Goal: Information Seeking & Learning: Check status

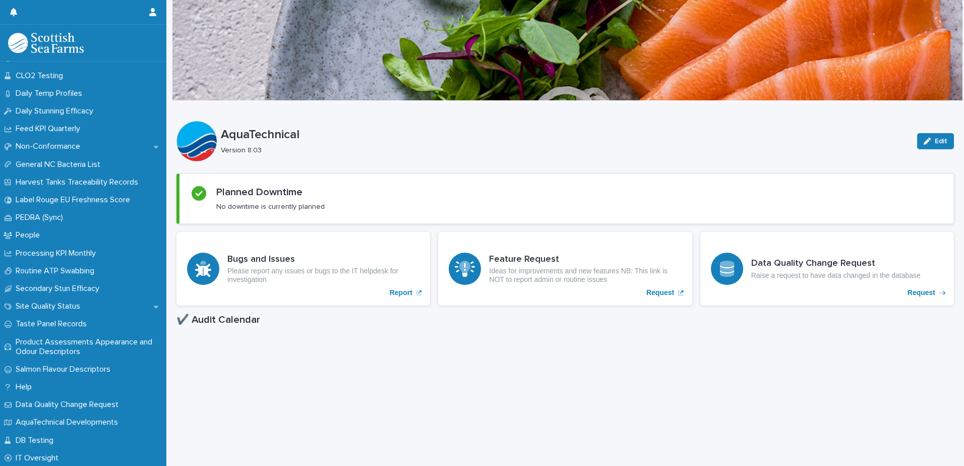
scroll to position [226, 0]
click at [23, 302] on p "Site Quality Status" at bounding box center [50, 305] width 77 height 10
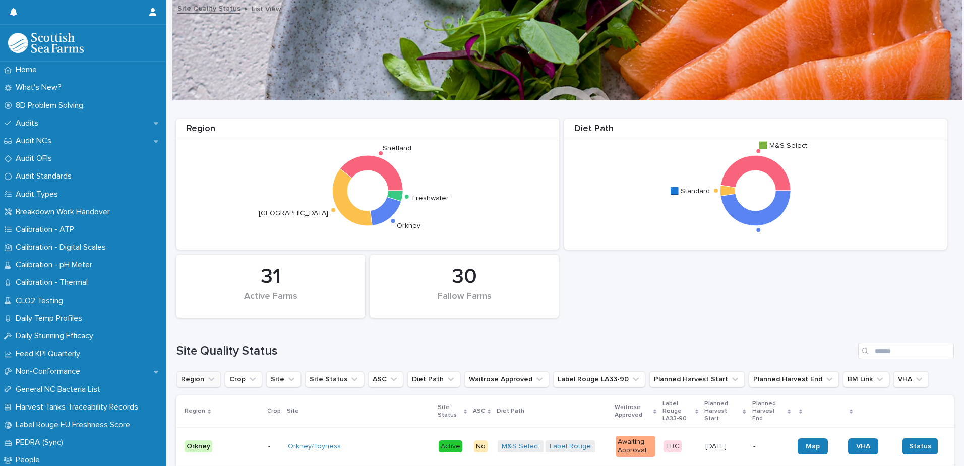
click at [211, 377] on icon "Region" at bounding box center [211, 379] width 10 height 10
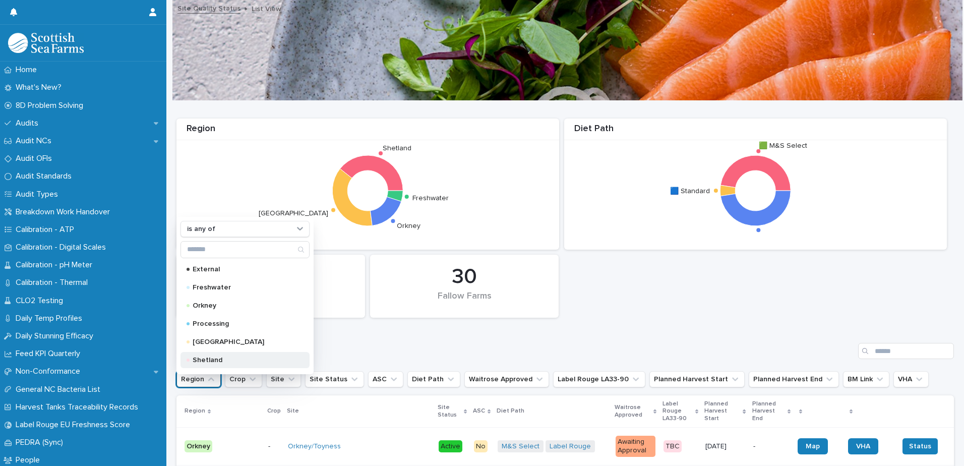
click at [211, 356] on p "Shetland" at bounding box center [243, 359] width 101 height 7
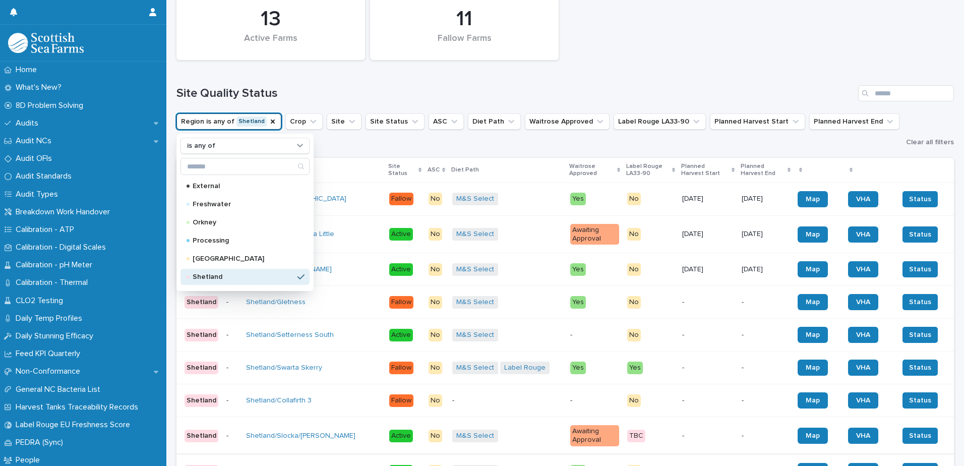
scroll to position [252, 0]
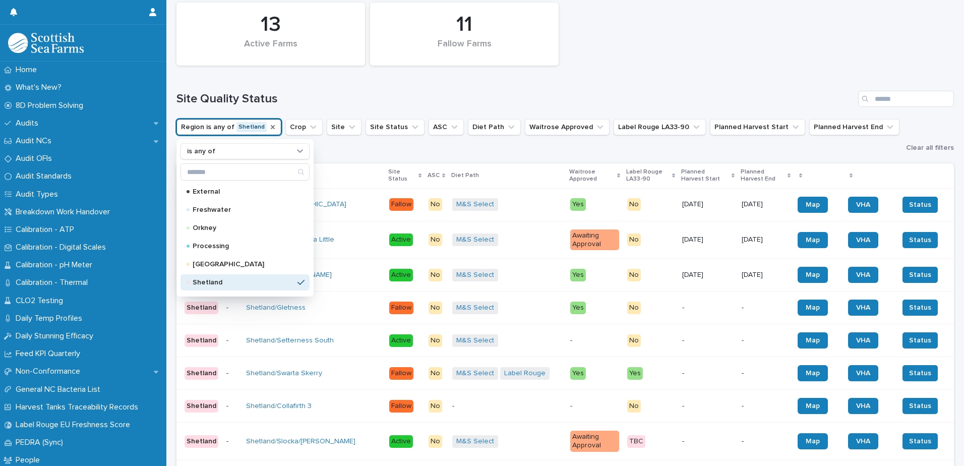
click at [269, 127] on icon "Region" at bounding box center [273, 127] width 8 height 8
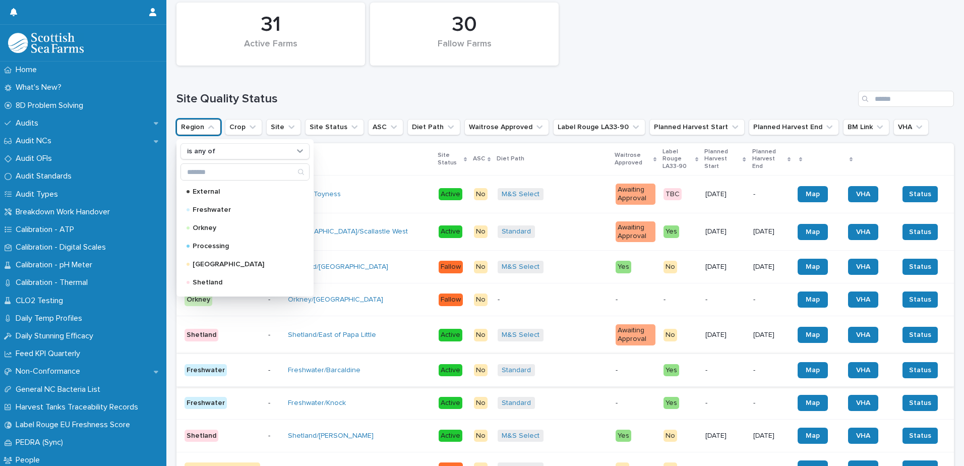
scroll to position [374, 0]
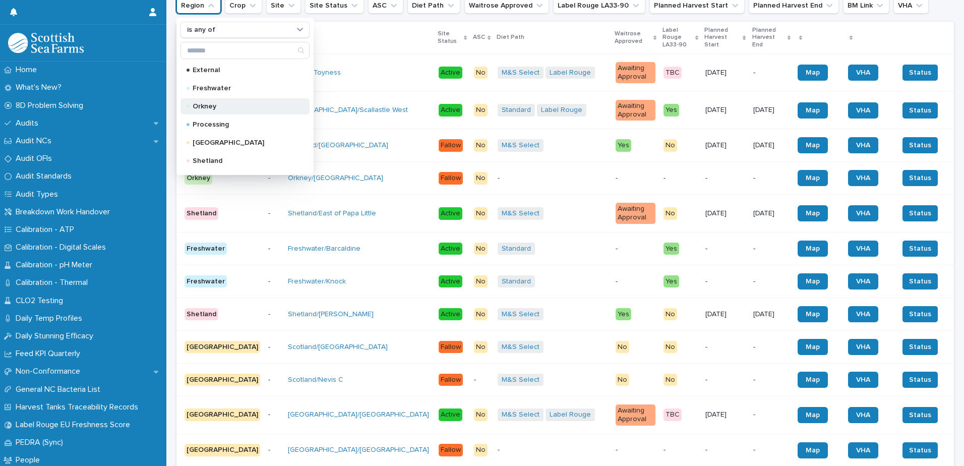
click at [207, 109] on p "Orkney" at bounding box center [243, 106] width 101 height 7
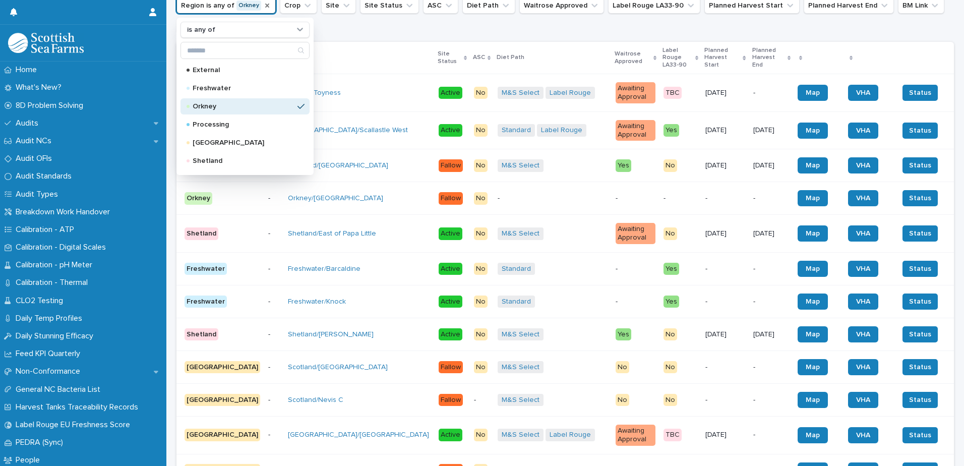
scroll to position [384, 0]
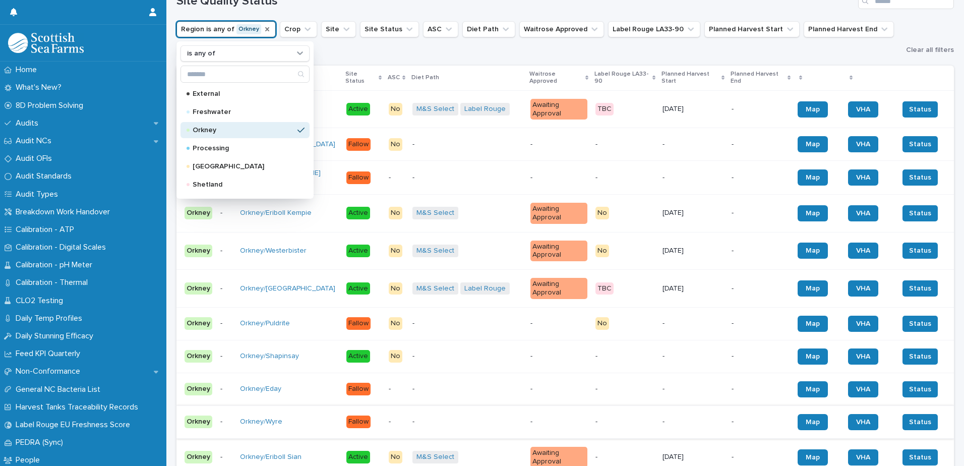
scroll to position [333, 0]
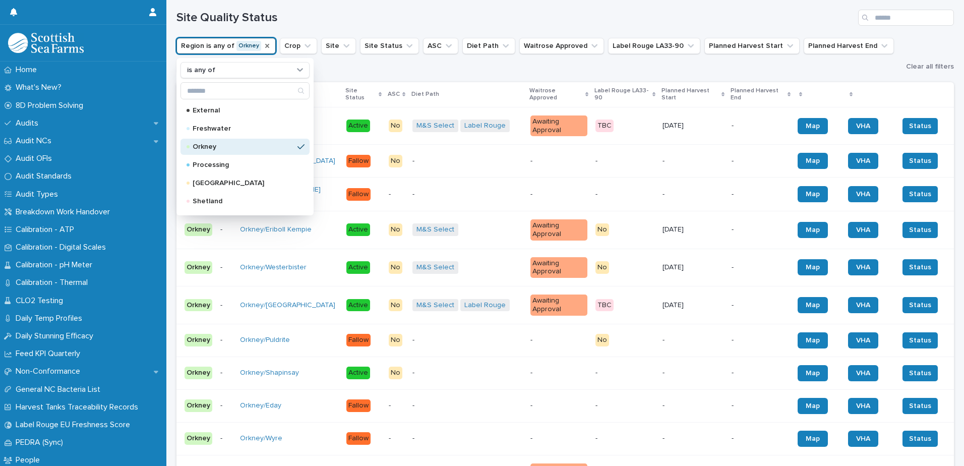
click at [230, 229] on td "-" at bounding box center [226, 230] width 20 height 38
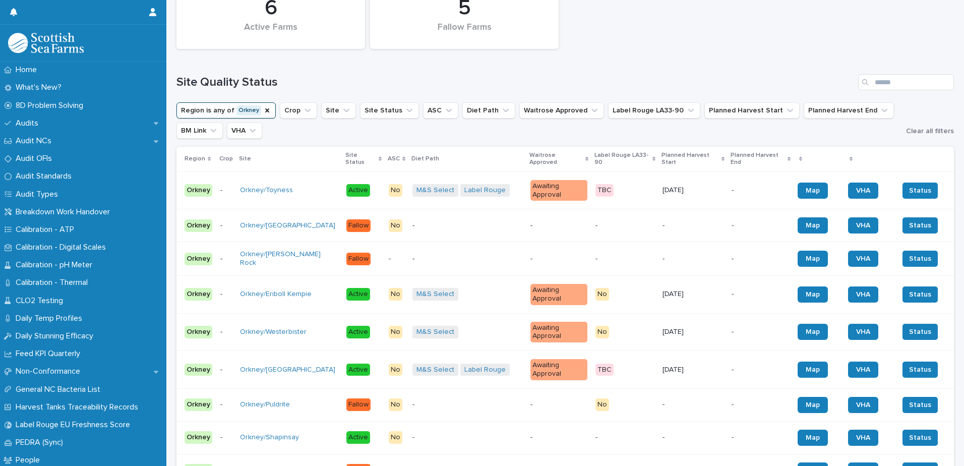
scroll to position [302, 0]
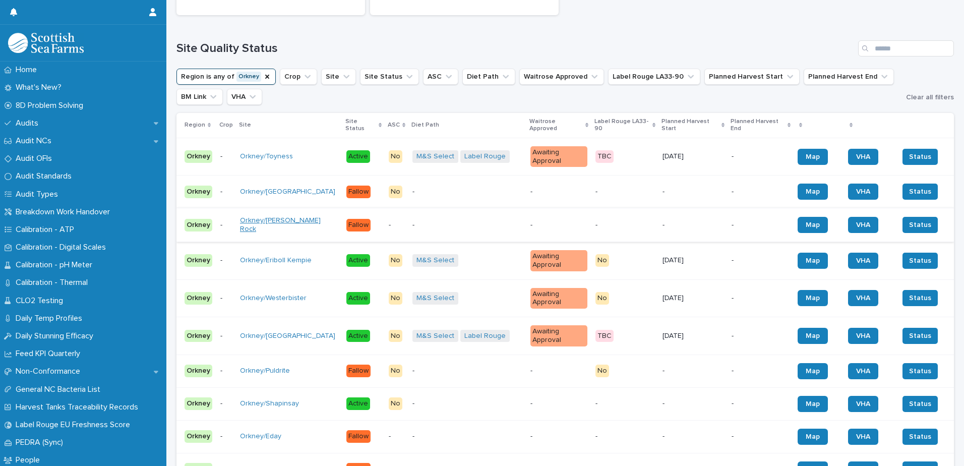
click at [279, 216] on link "Orkney/[PERSON_NAME] Rock" at bounding box center [289, 224] width 98 height 17
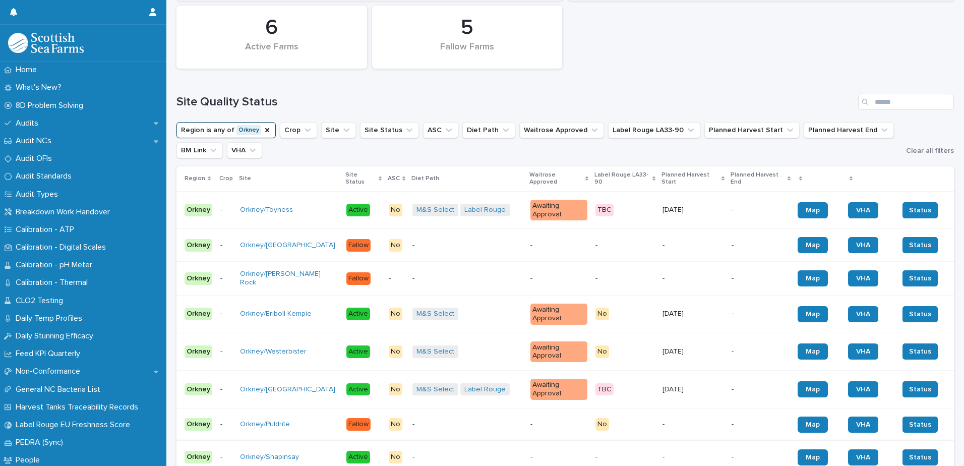
scroll to position [252, 0]
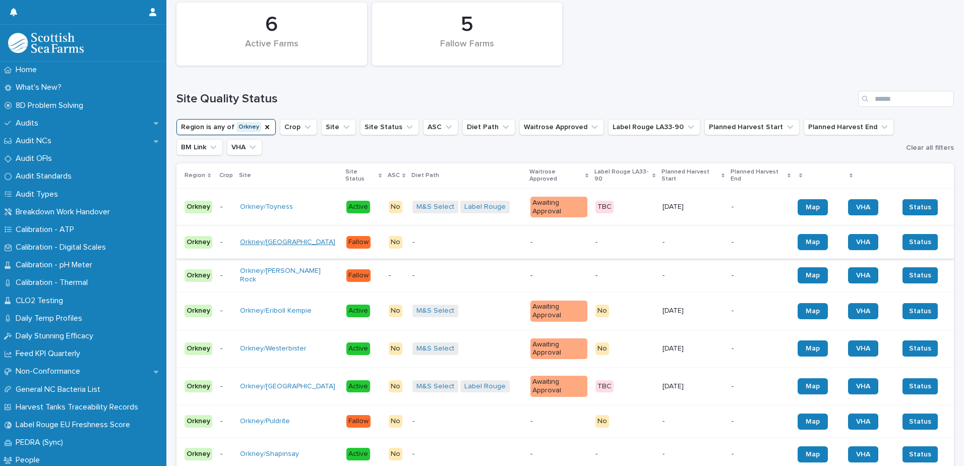
click at [274, 238] on link "Orkney/[GEOGRAPHIC_DATA]" at bounding box center [287, 242] width 95 height 9
